Goal: Information Seeking & Learning: Learn about a topic

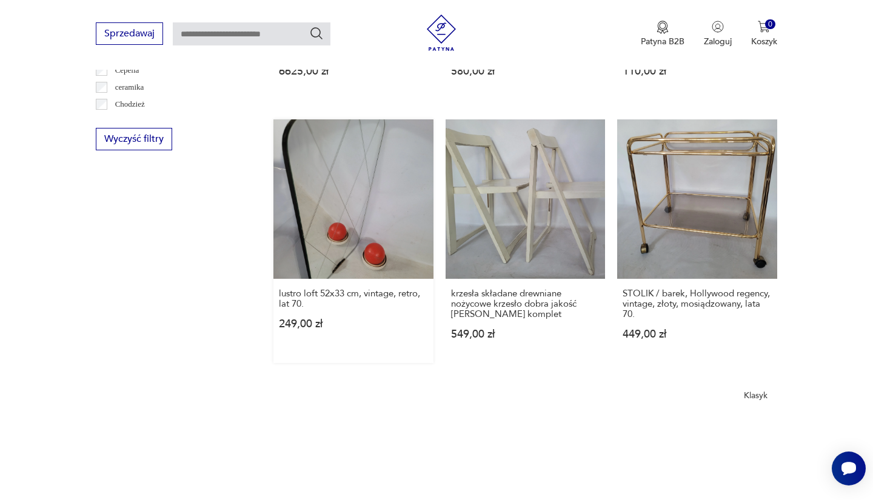
scroll to position [908, 0]
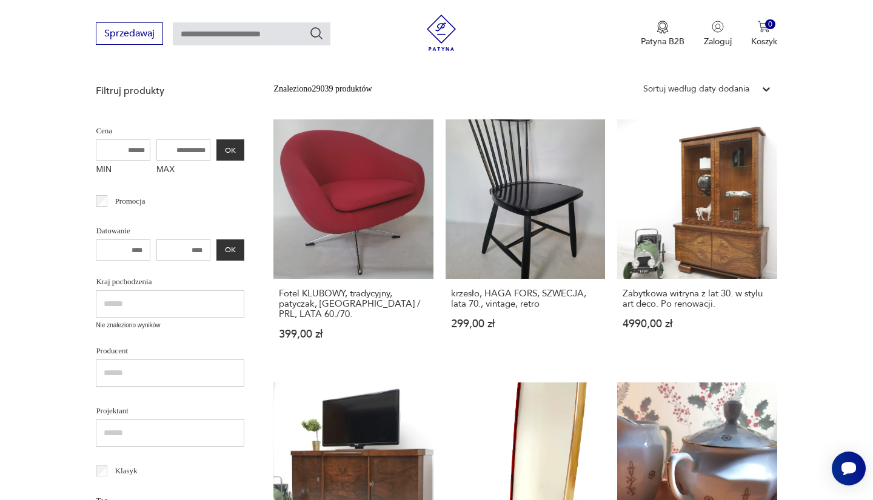
scroll to position [158, 0]
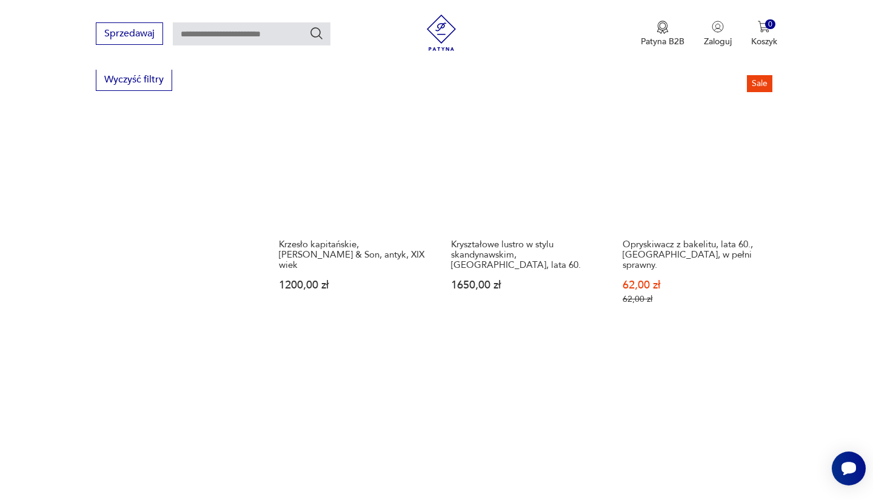
scroll to position [929, 0]
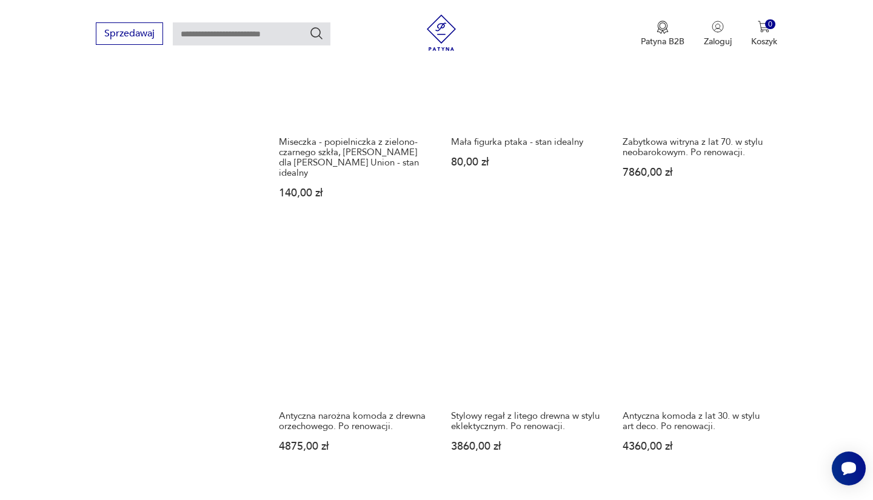
scroll to position [1032, 0]
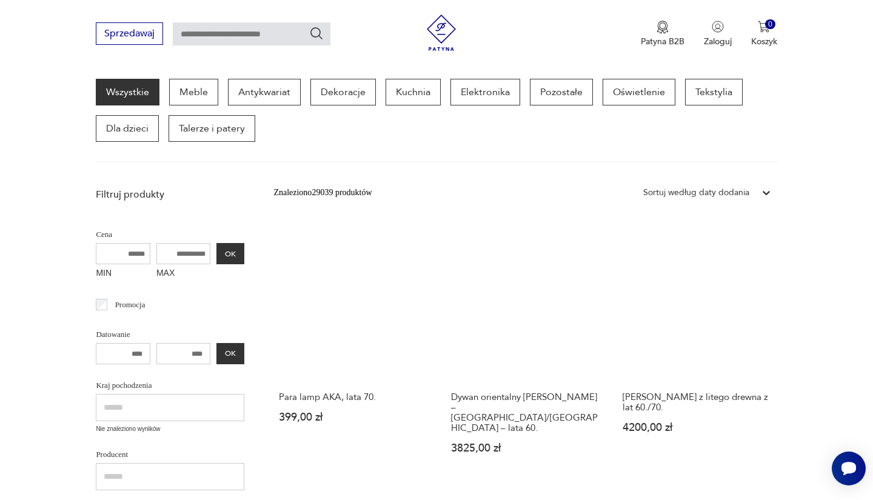
scroll to position [392, 0]
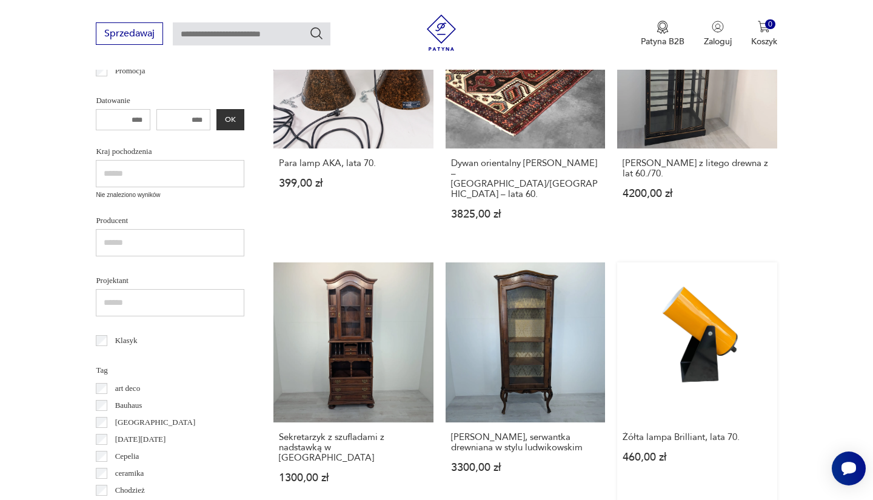
click at [617, 289] on link "Żółta lampa Brilliant, lata 70. 460,00 zł" at bounding box center [697, 385] width 160 height 244
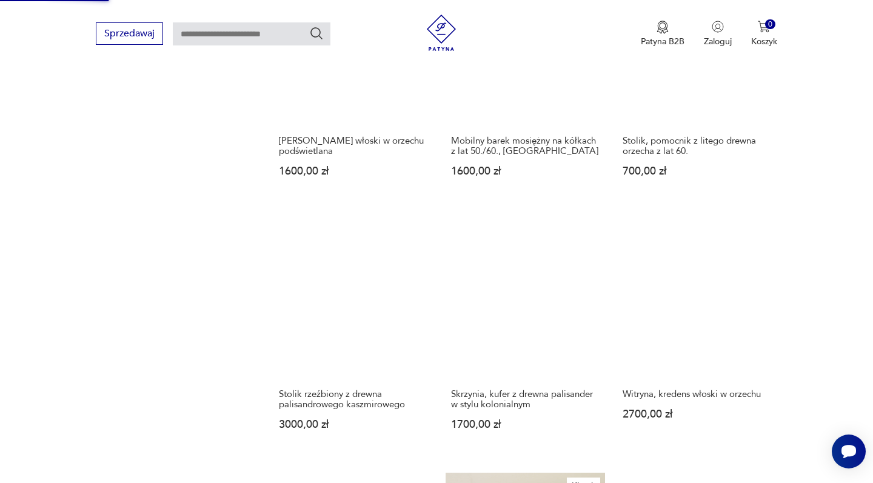
scroll to position [1203, 0]
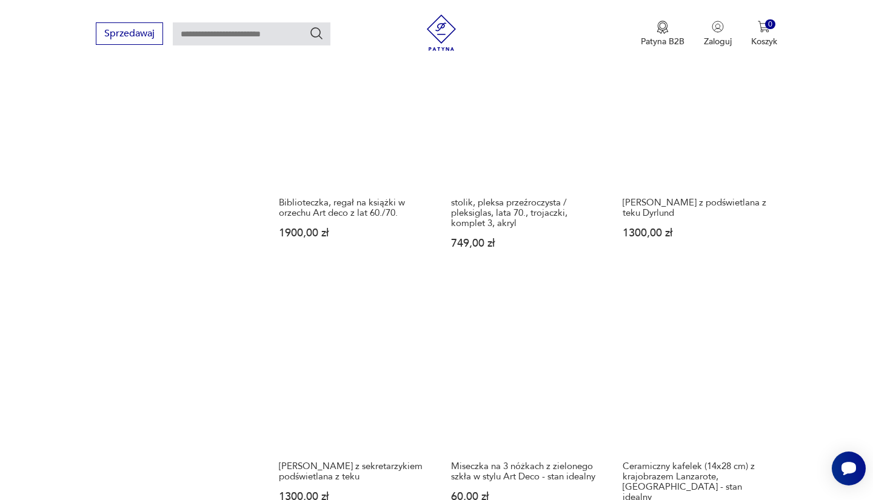
scroll to position [924, 0]
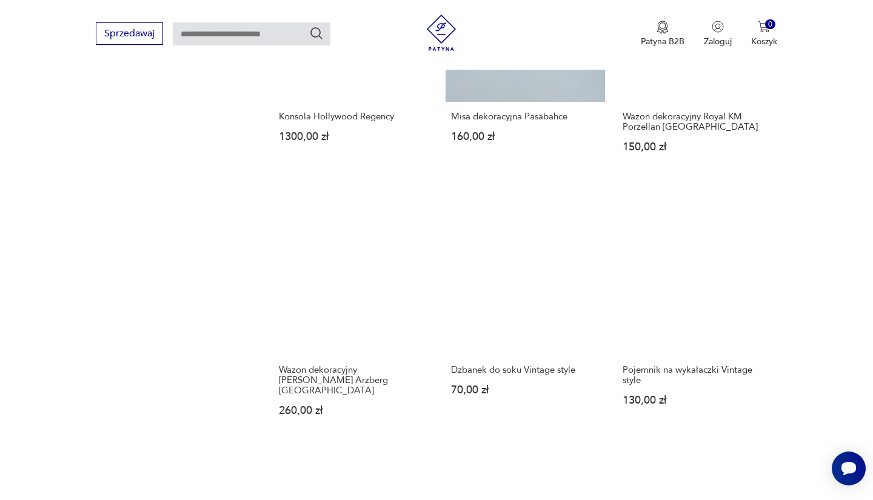
scroll to position [1010, 0]
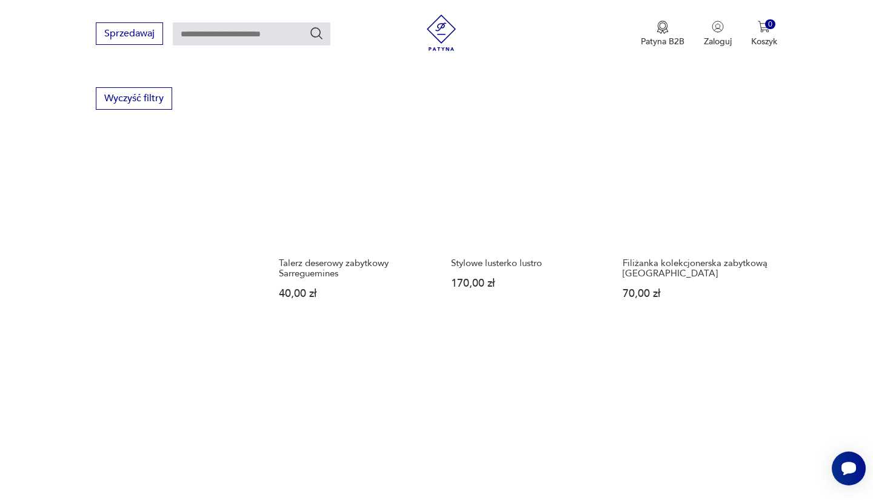
scroll to position [935, 0]
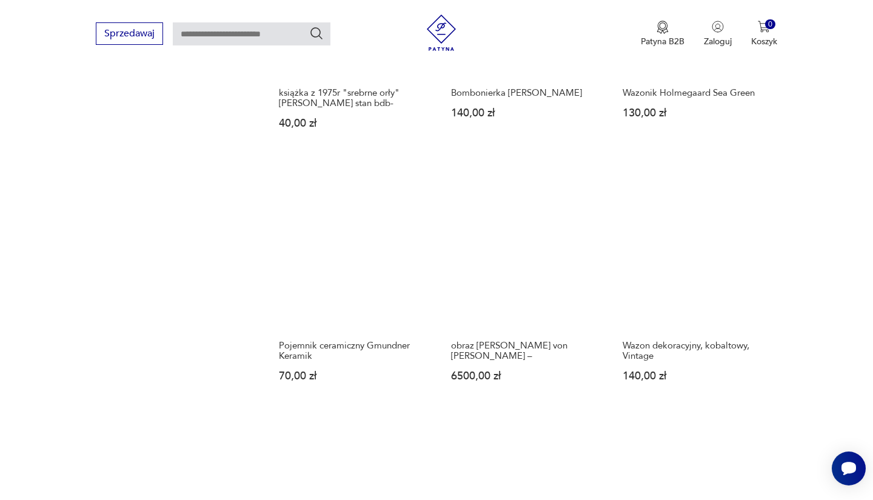
scroll to position [1241, 0]
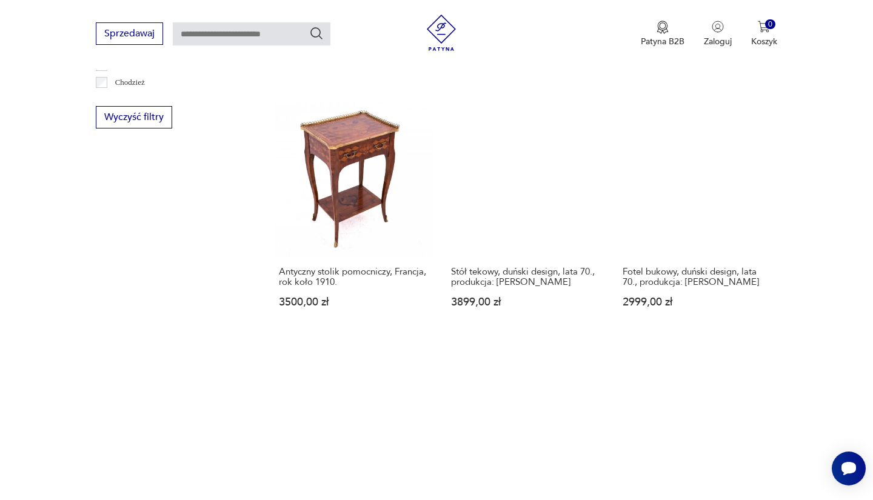
scroll to position [892, 0]
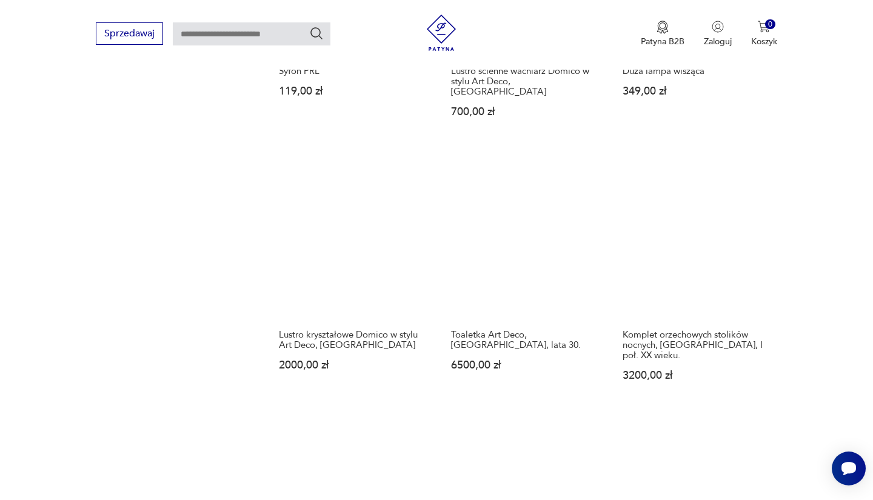
scroll to position [1042, 0]
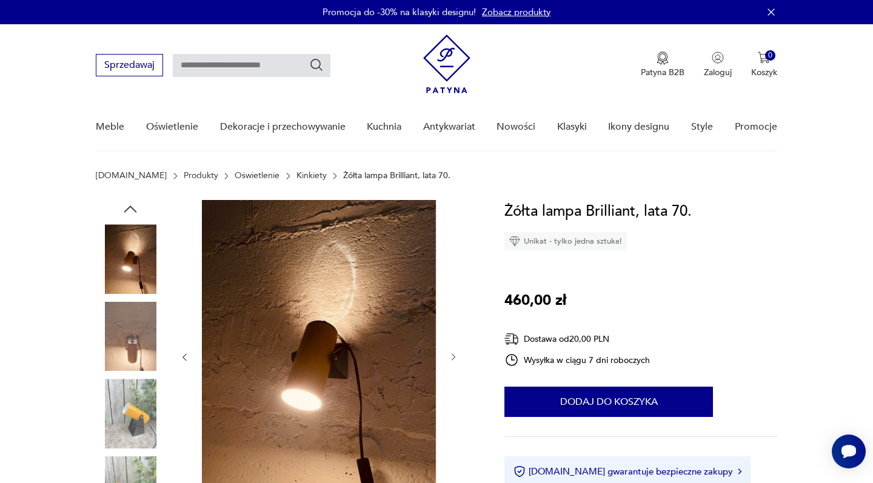
click at [131, 352] on img at bounding box center [130, 336] width 69 height 69
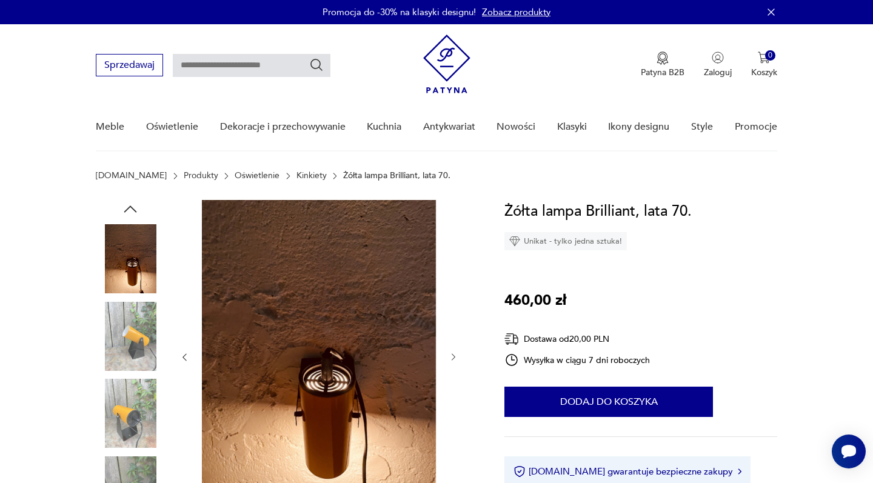
click at [131, 354] on img at bounding box center [130, 336] width 69 height 69
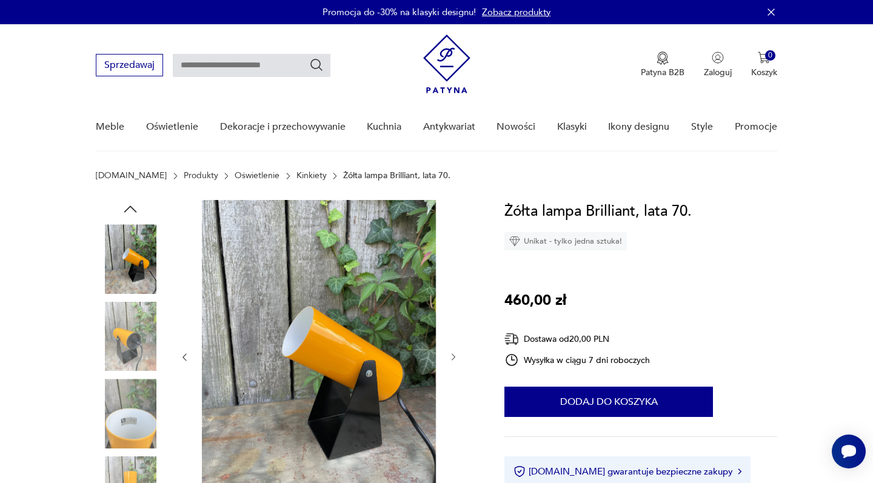
click at [131, 354] on img at bounding box center [130, 336] width 69 height 69
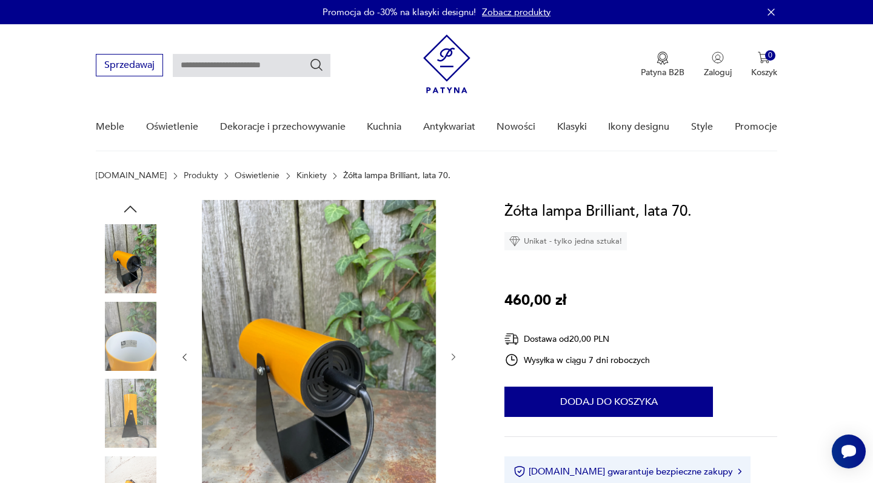
click at [131, 354] on img at bounding box center [130, 336] width 69 height 69
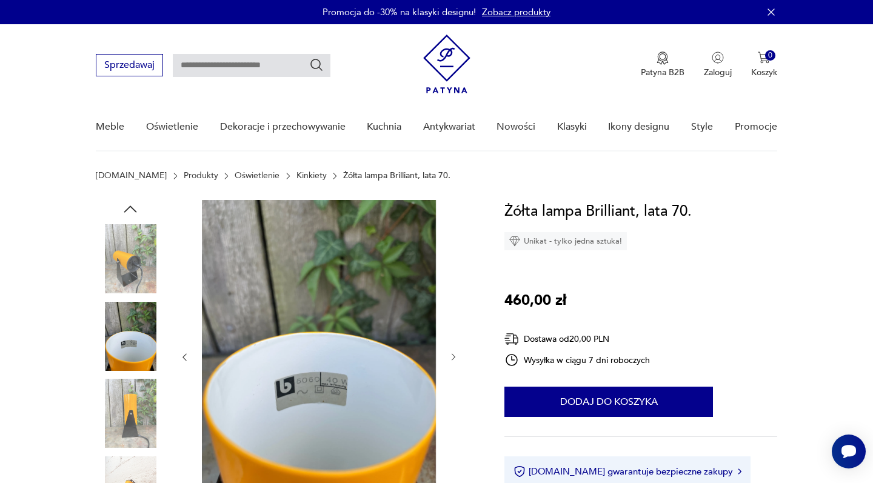
click at [127, 390] on img at bounding box center [130, 413] width 69 height 69
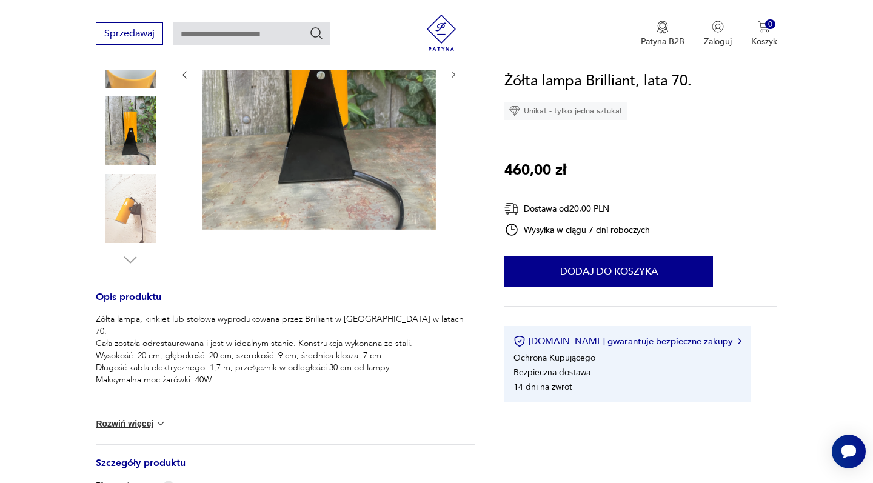
scroll to position [185, 0]
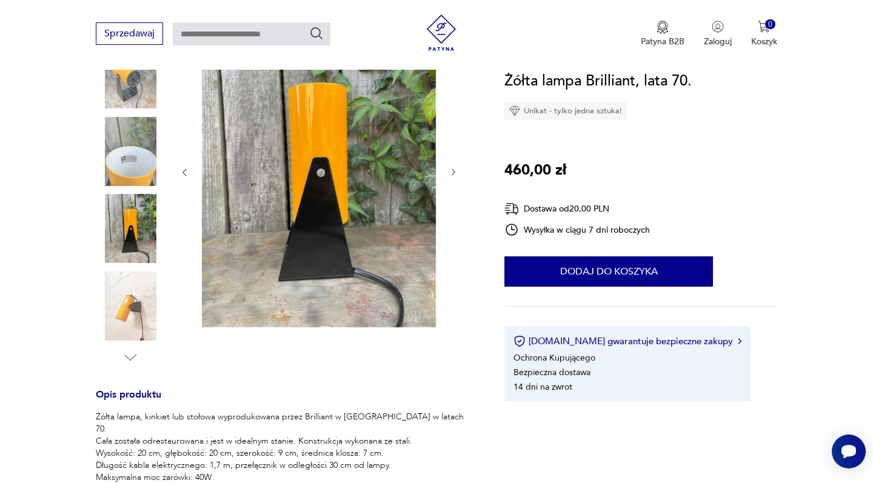
click at [453, 173] on icon "button" at bounding box center [454, 172] width 10 height 10
